Goal: Information Seeking & Learning: Learn about a topic

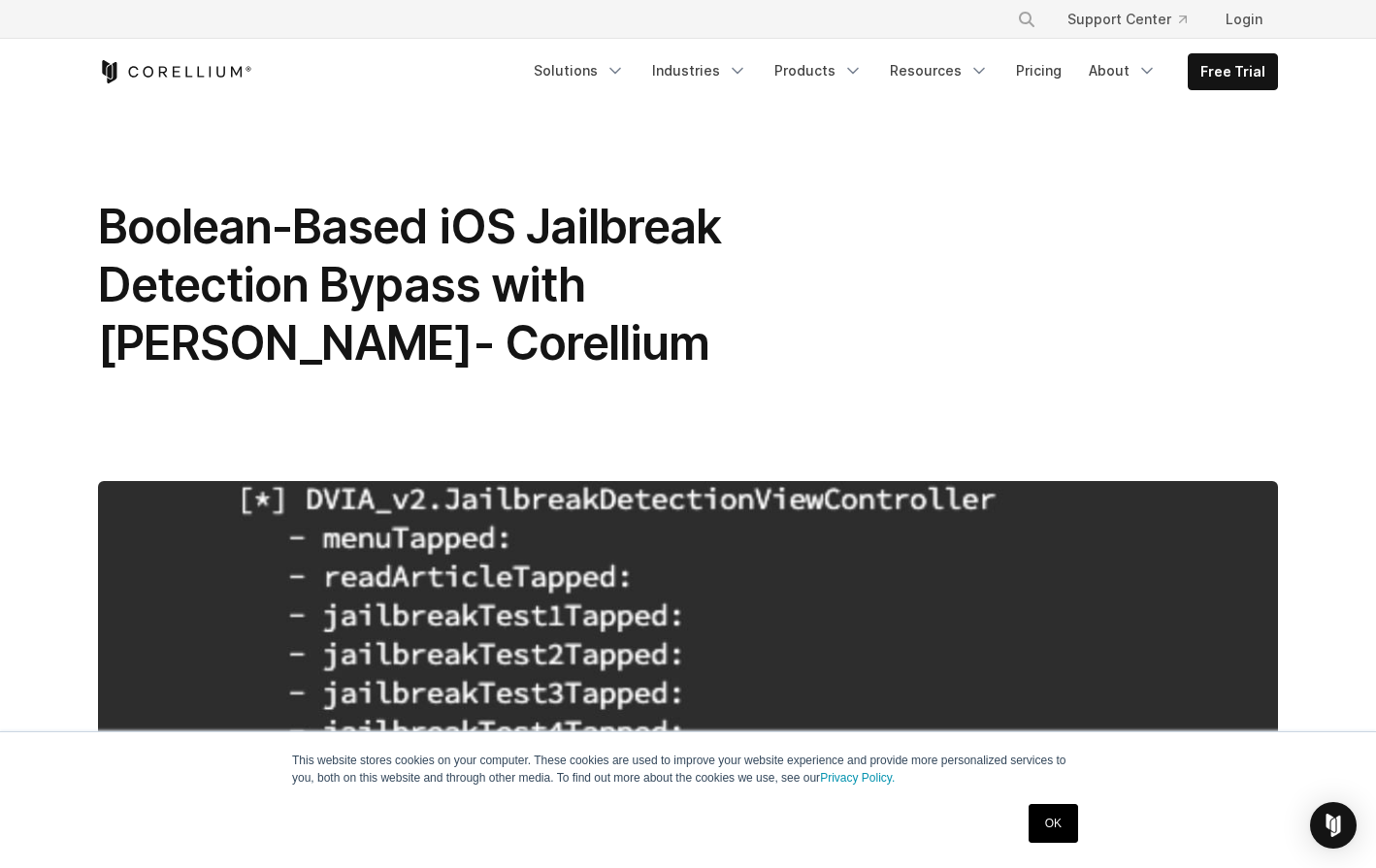
click at [1024, 828] on div "OK" at bounding box center [1053, 823] width 61 height 51
click at [1028, 828] on link "OK" at bounding box center [1053, 823] width 50 height 39
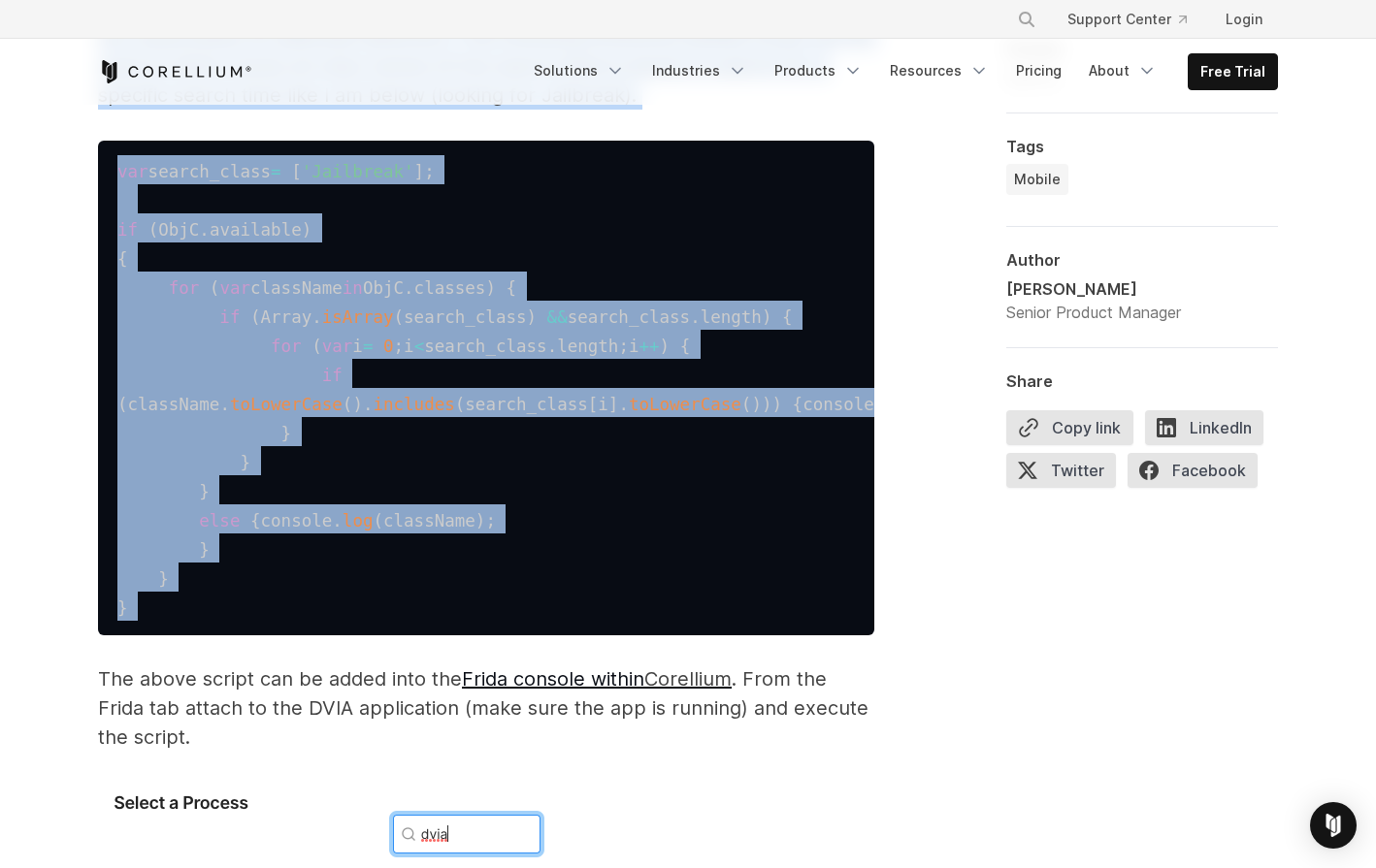
scroll to position [2980, 0]
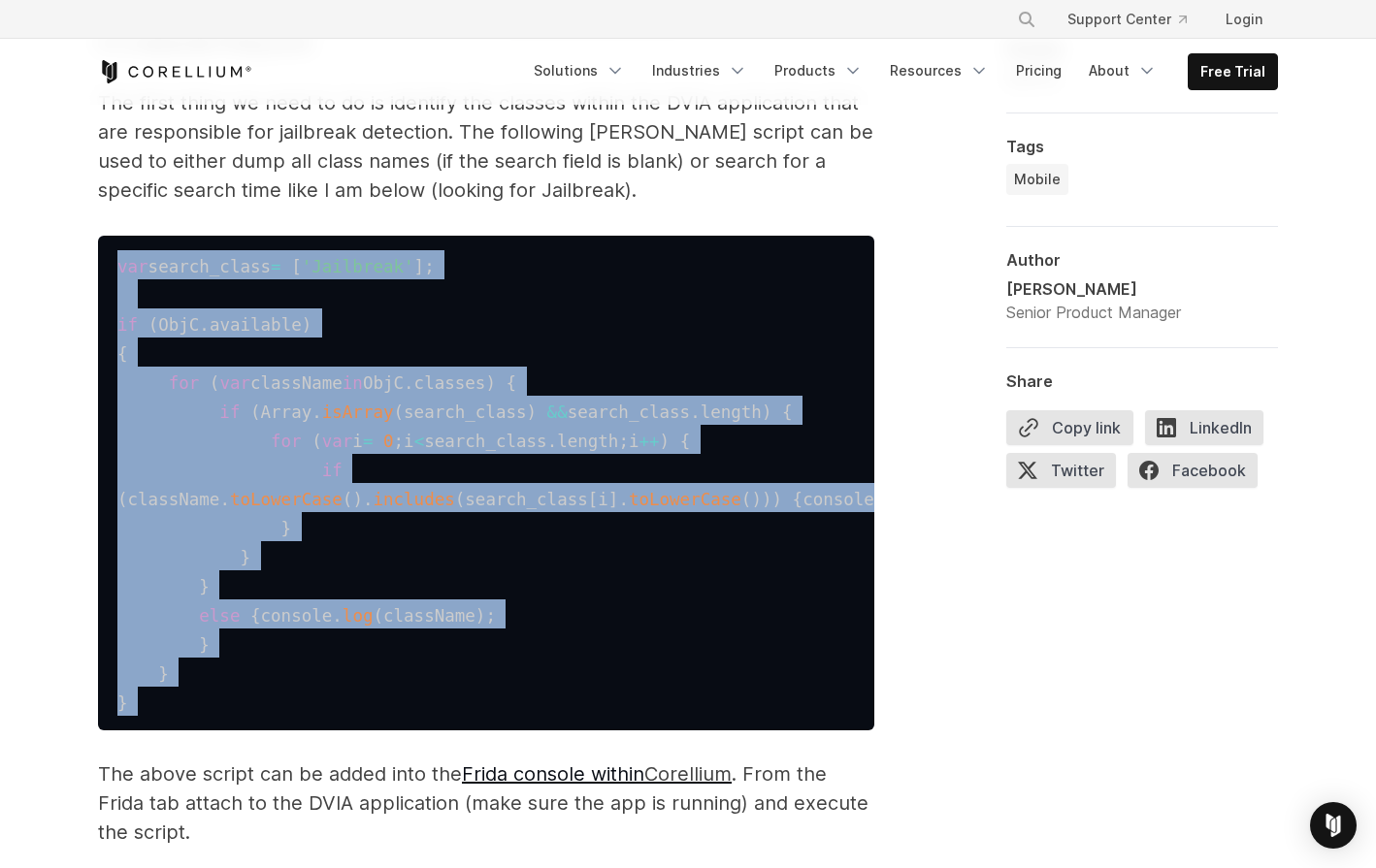
drag, startPoint x: 194, startPoint y: 627, endPoint x: 109, endPoint y: 261, distance: 375.7
click at [109, 261] on pre "var search_class = [ 'Jailbreak' ] ; if ( ObjC . available ) { for ( var classN…" at bounding box center [486, 483] width 776 height 495
copy code "var search_class = [ 'Jailbreak' ] ; if ( ObjC . available ) { for ( var classN…"
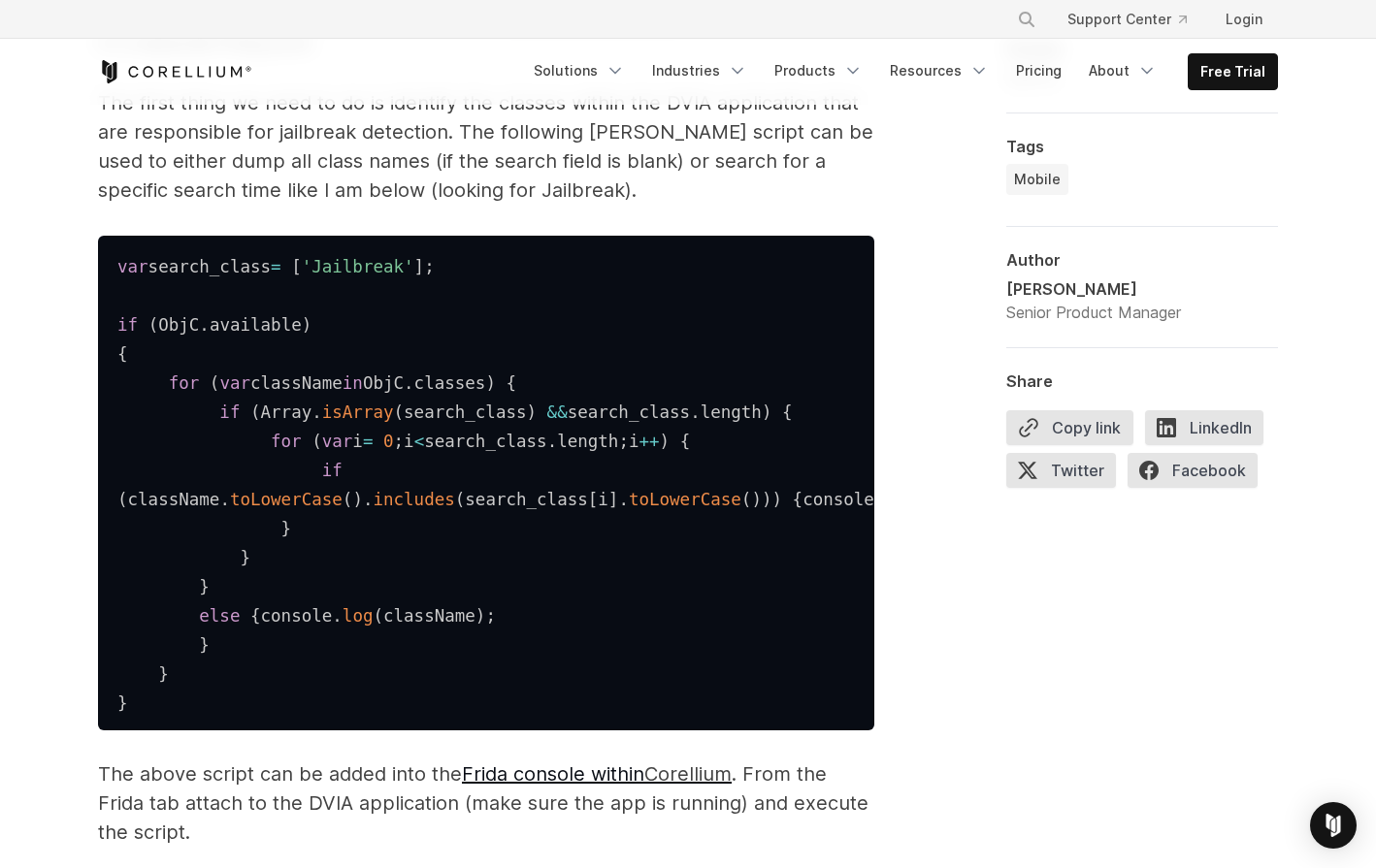
click at [443, 730] on pre "var search_class = [ 'Jailbreak' ] ; if ( ObjC . available ) { for ( var classN…" at bounding box center [486, 483] width 776 height 495
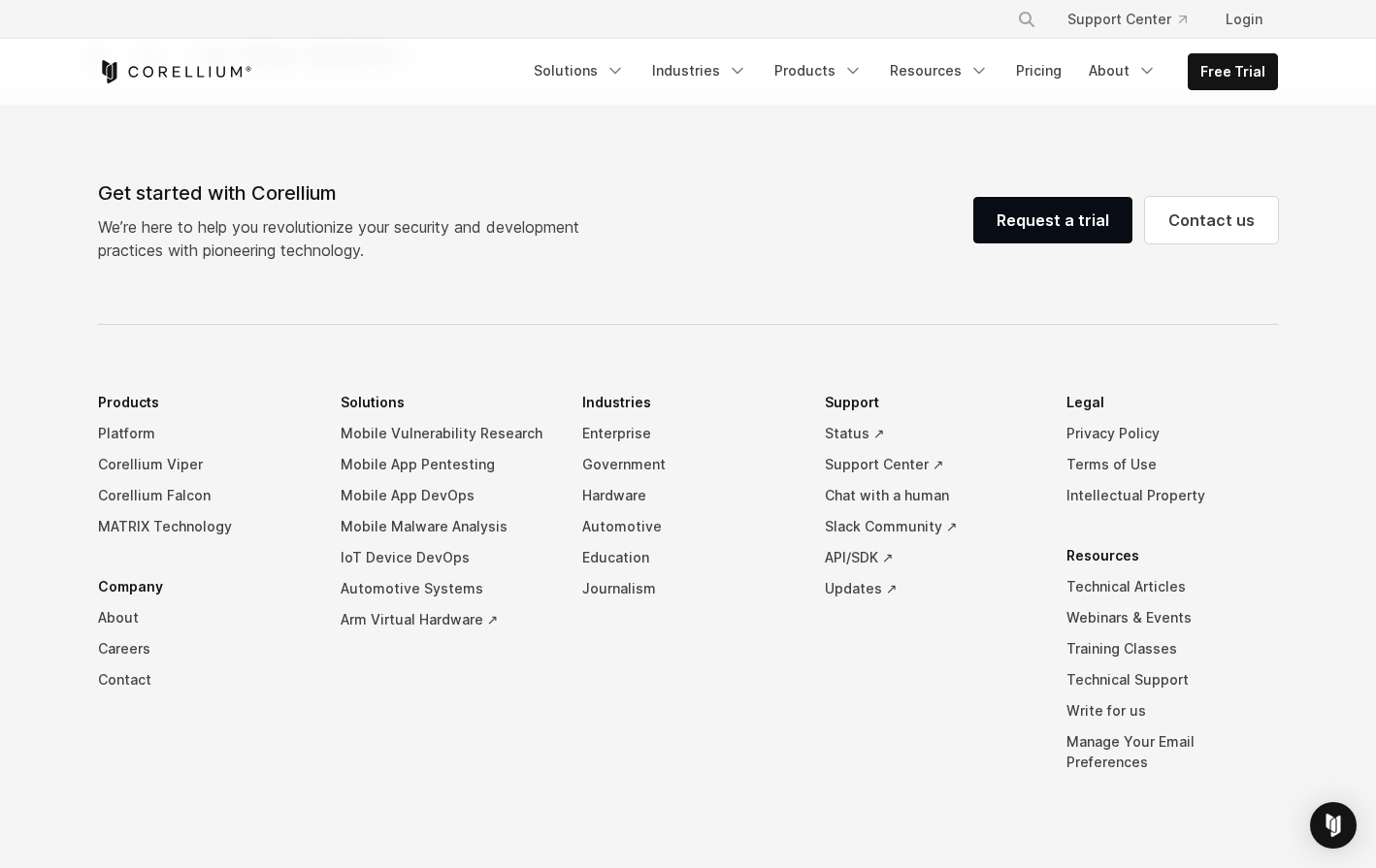
scroll to position [9966, 0]
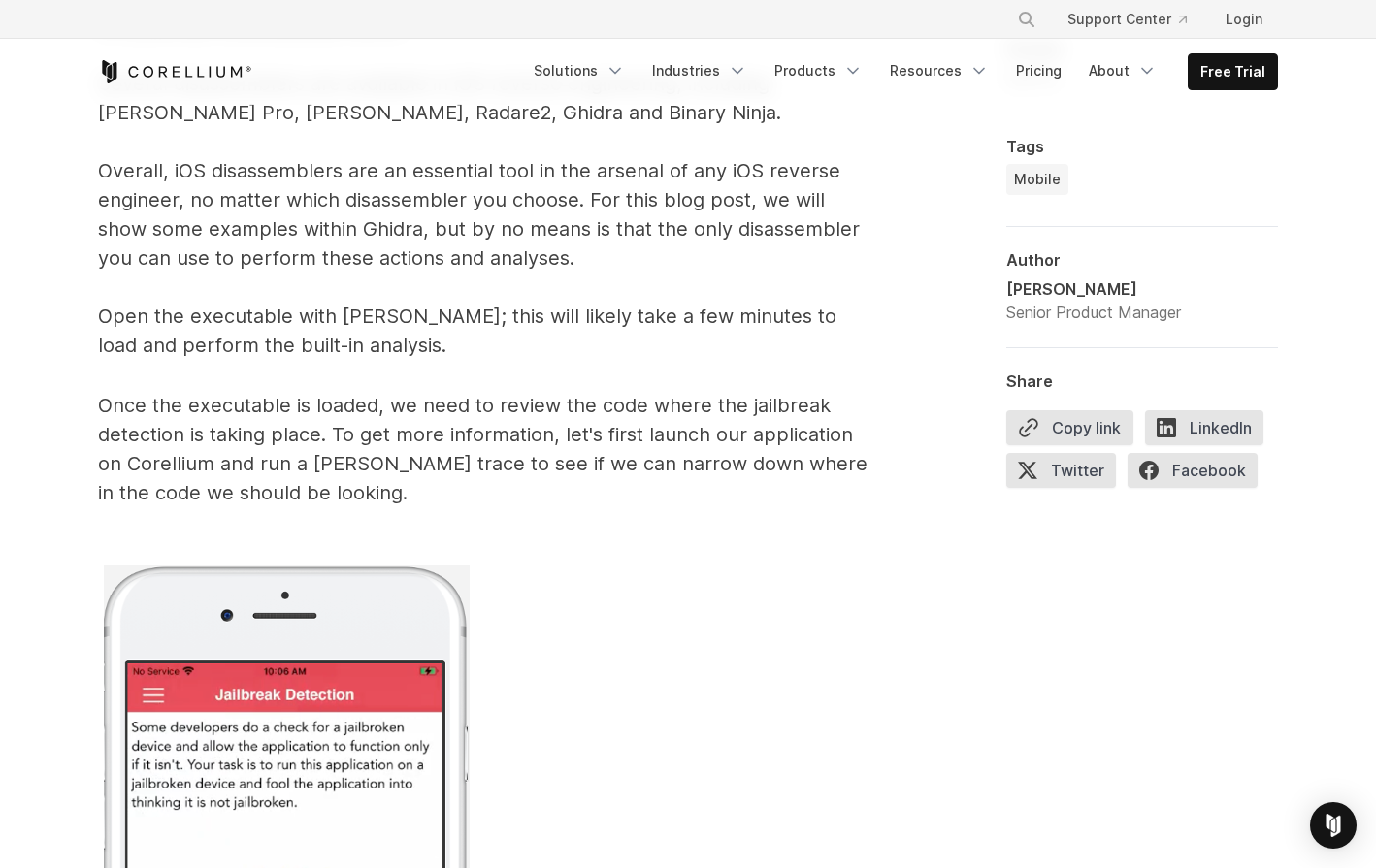
scroll to position [10535, 0]
